Goal: Information Seeking & Learning: Find specific fact

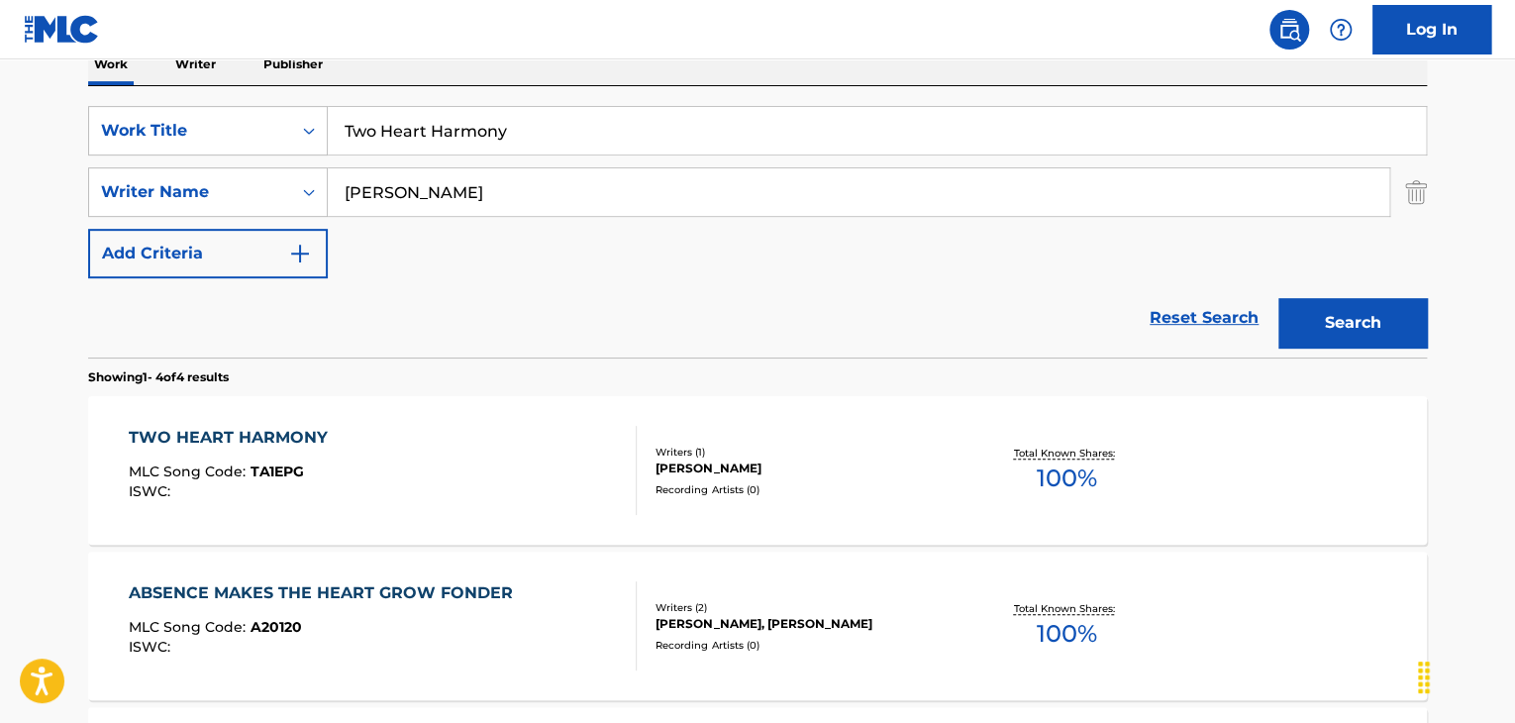
click at [571, 124] on input "Two Heart Harmony" at bounding box center [877, 131] width 1098 height 48
drag, startPoint x: 564, startPoint y: 352, endPoint x: 563, endPoint y: 298, distance: 53.5
click at [563, 351] on div "Reset Search Search" at bounding box center [757, 317] width 1339 height 79
drag, startPoint x: 612, startPoint y: 131, endPoint x: 28, endPoint y: 111, distance: 584.7
click at [28, 111] on main "The MLC Public Work Search The accuracy and completeness of The MLC's data is d…" at bounding box center [757, 420] width 1515 height 1390
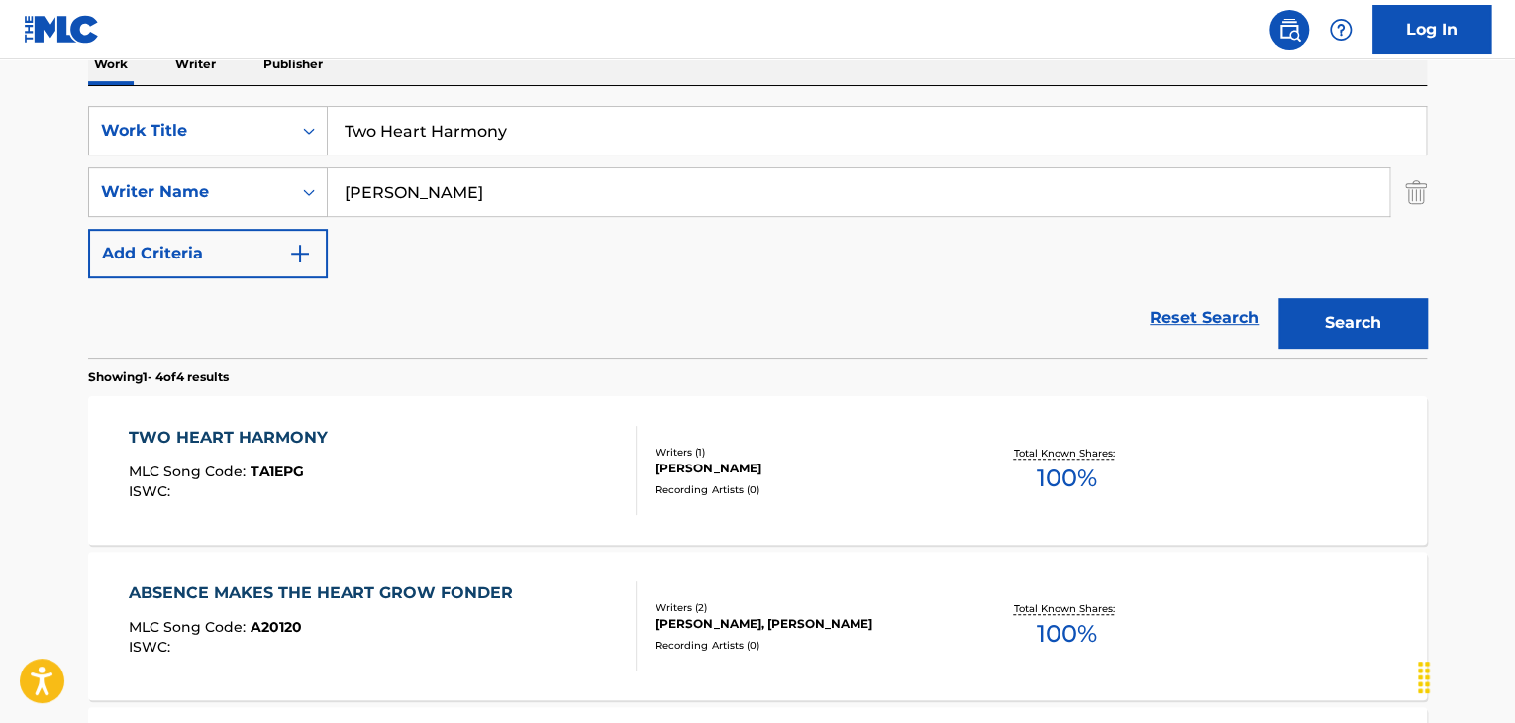
paste input "You Can't Change My Heart [PERSON_NAME]"
drag, startPoint x: 590, startPoint y: 114, endPoint x: 1019, endPoint y: 191, distance: 435.8
click at [1046, 165] on div "SearchWithCriteria836e2785-0c01-4d3a-8231-f79d626062a8 Work Title You Can't Cha…" at bounding box center [757, 192] width 1339 height 172
drag, startPoint x: 574, startPoint y: 122, endPoint x: 810, endPoint y: 144, distance: 237.7
click at [737, 141] on input "You Can't Change My Heart [PERSON_NAME]" at bounding box center [877, 131] width 1098 height 48
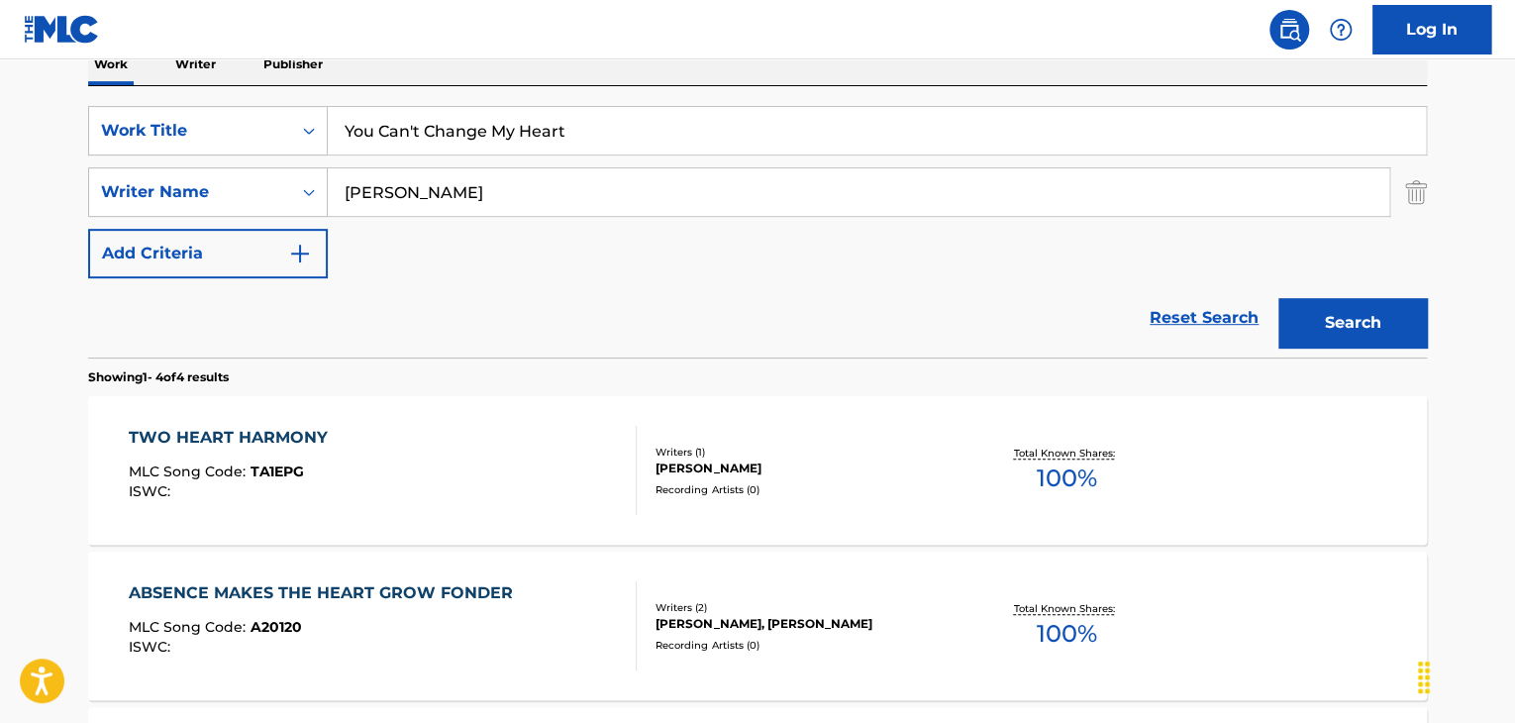
type input "You Can't Change My Heart"
drag, startPoint x: 491, startPoint y: 207, endPoint x: 289, endPoint y: 183, distance: 203.5
click at [306, 187] on div "SearchWithCriteria42f831ac-0aa8-4cac-9235-ce617fd9b67c Writer Name [PERSON_NAME]" at bounding box center [757, 192] width 1339 height 50
paste input "[PERSON_NAME]"
type input "[PERSON_NAME]"
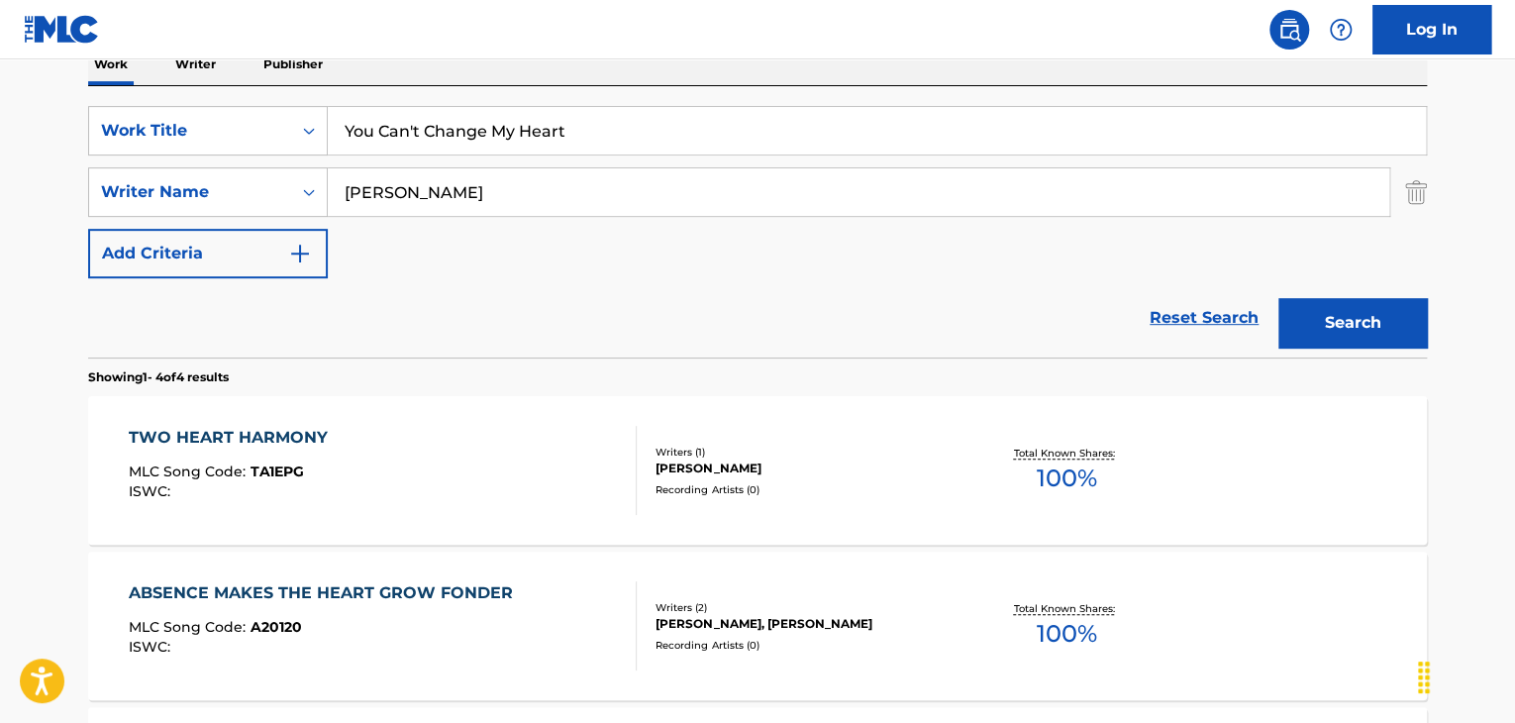
click at [1385, 327] on button "Search" at bounding box center [1353, 323] width 149 height 50
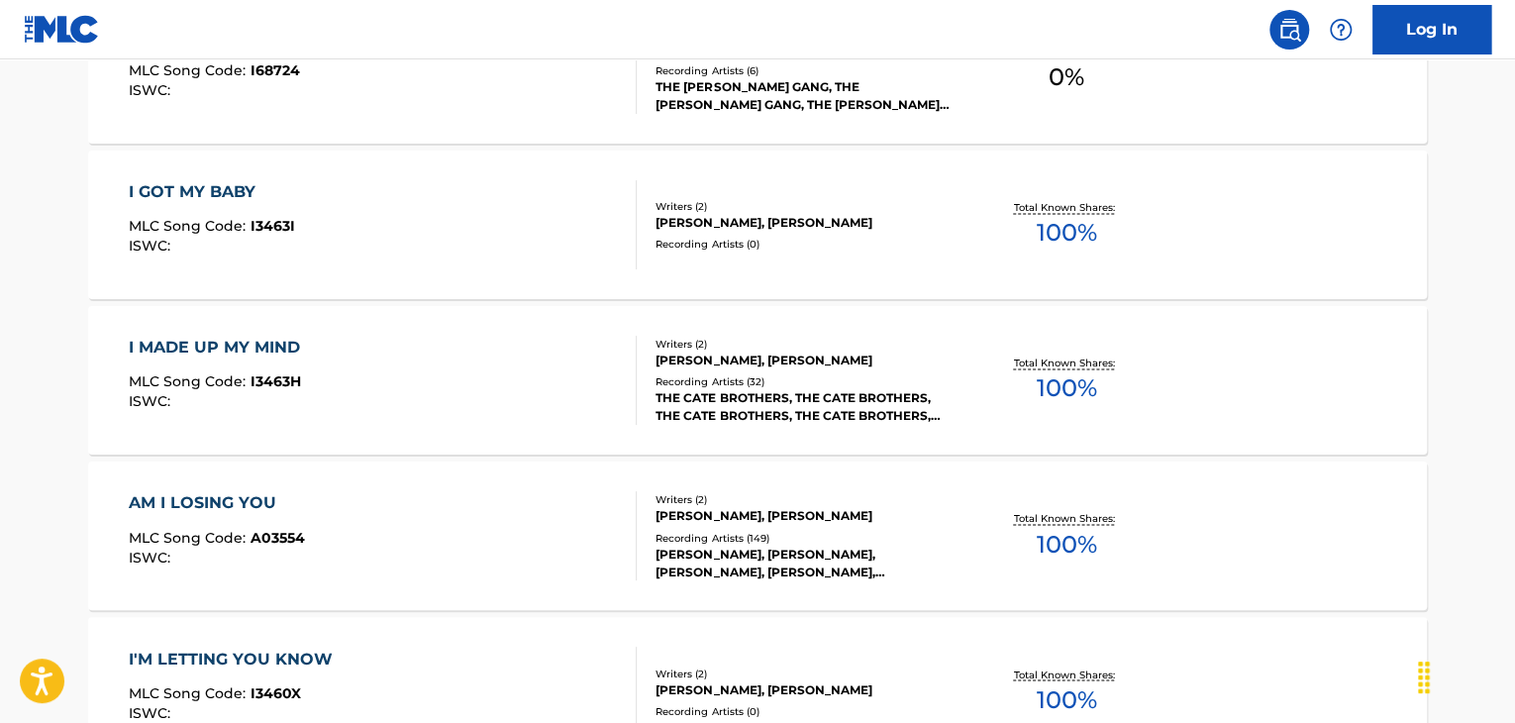
scroll to position [1424, 0]
